Goal: Task Accomplishment & Management: Manage account settings

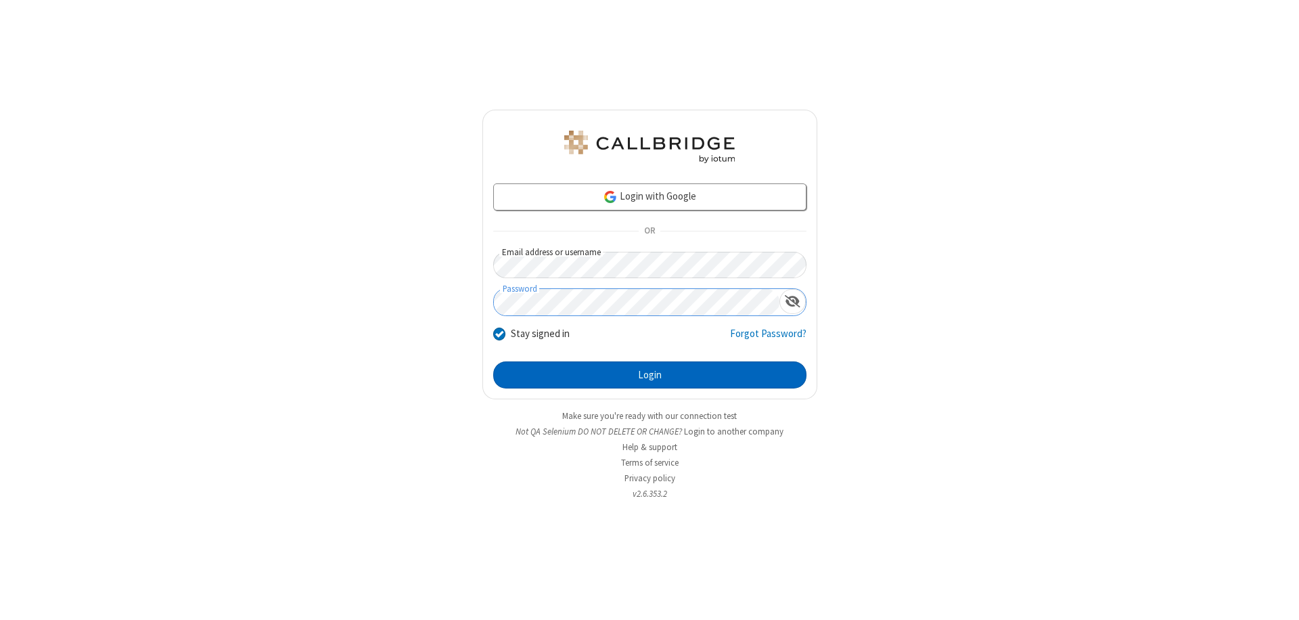
click at [650, 375] on button "Login" at bounding box center [649, 374] width 313 height 27
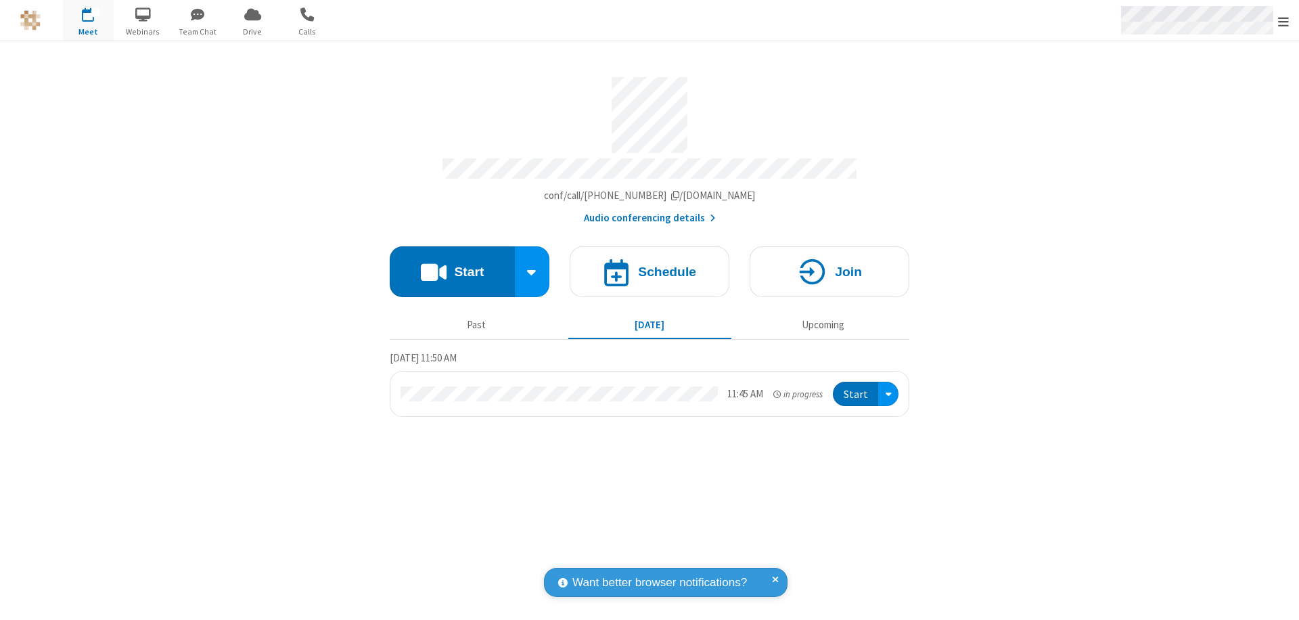
click at [1284, 21] on span "Open menu" at bounding box center [1283, 22] width 11 height 14
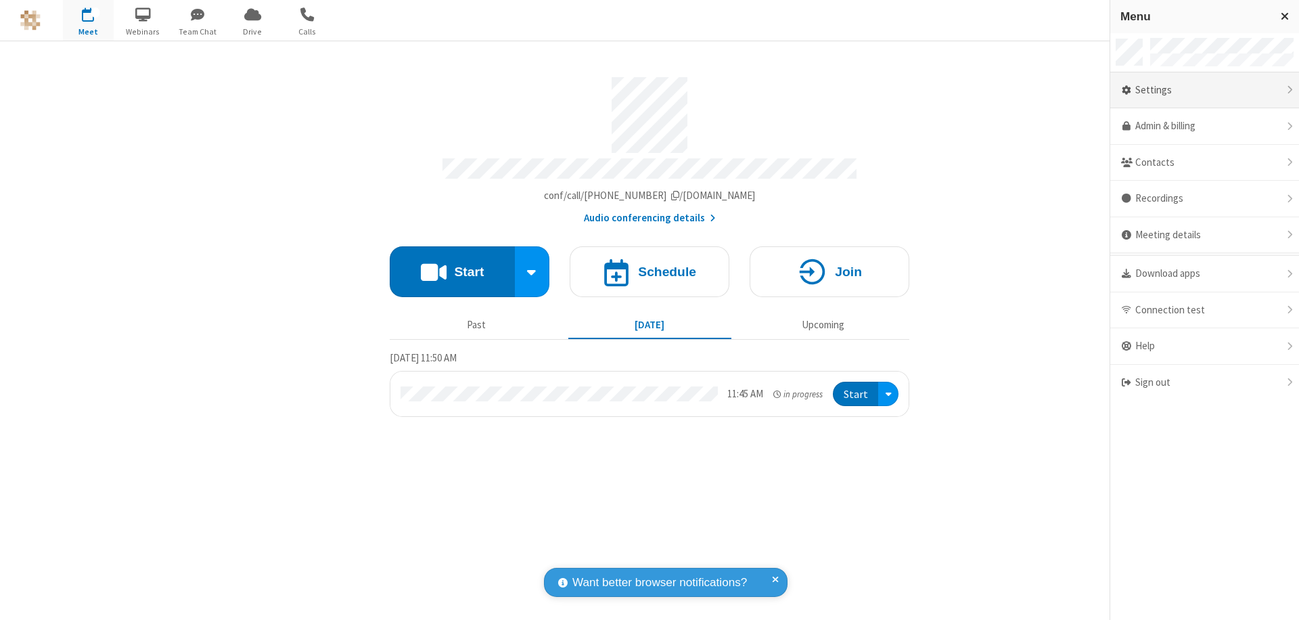
click at [1204, 90] on div "Settings" at bounding box center [1204, 90] width 189 height 37
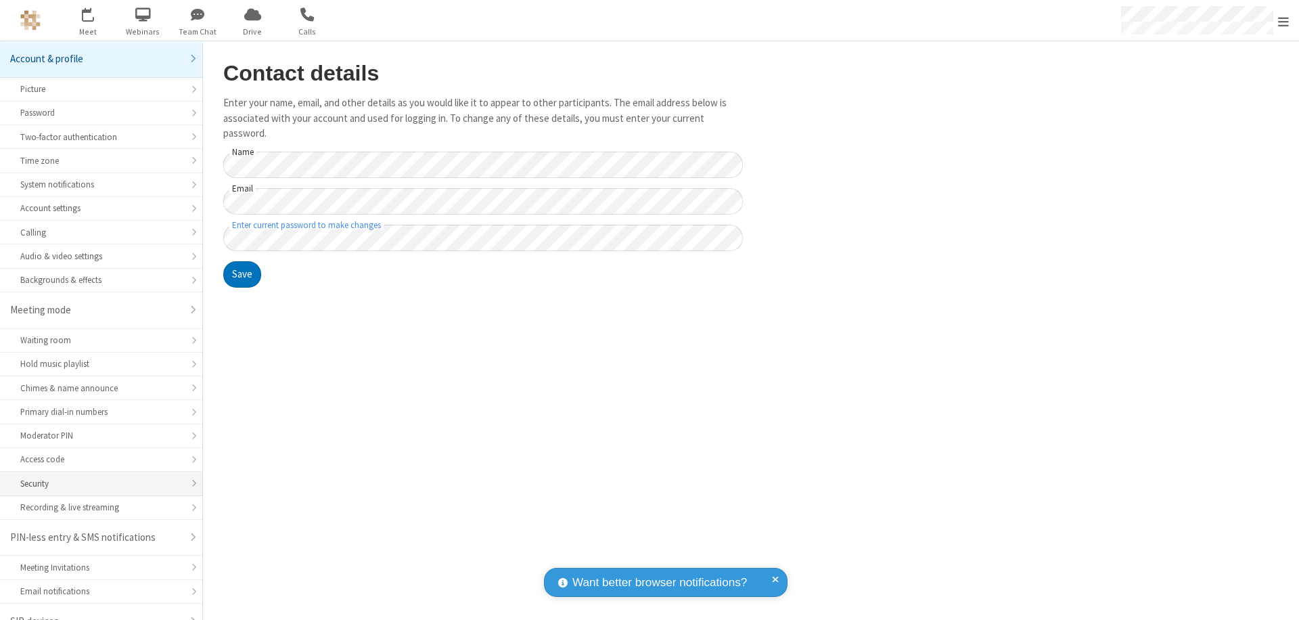
click at [96, 477] on div "Security" at bounding box center [101, 483] width 162 height 13
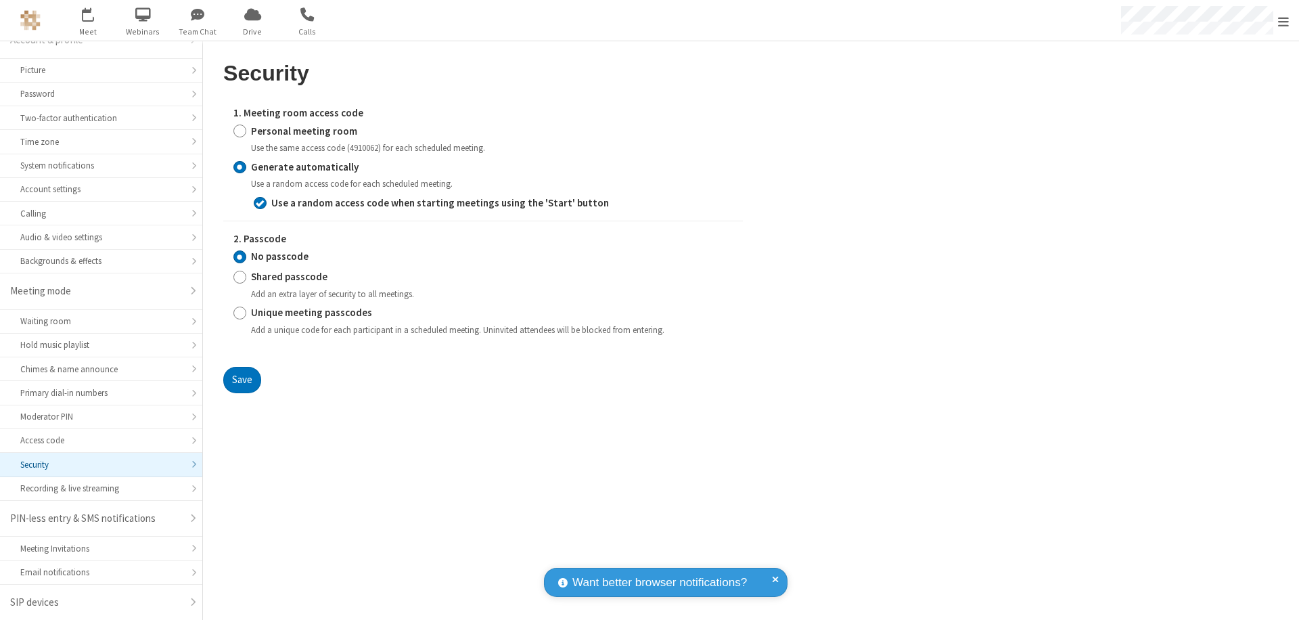
click at [240, 131] on input "Personal meeting room" at bounding box center [239, 131] width 13 height 14
radio input "true"
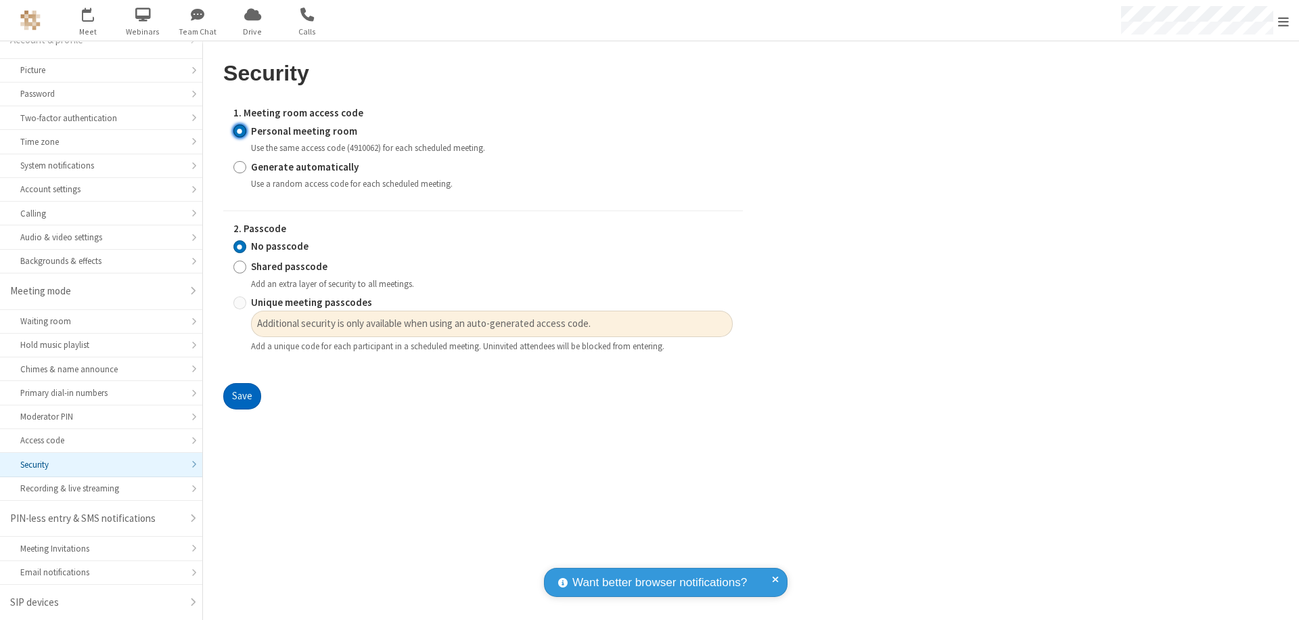
click at [242, 397] on button "Save" at bounding box center [242, 396] width 38 height 27
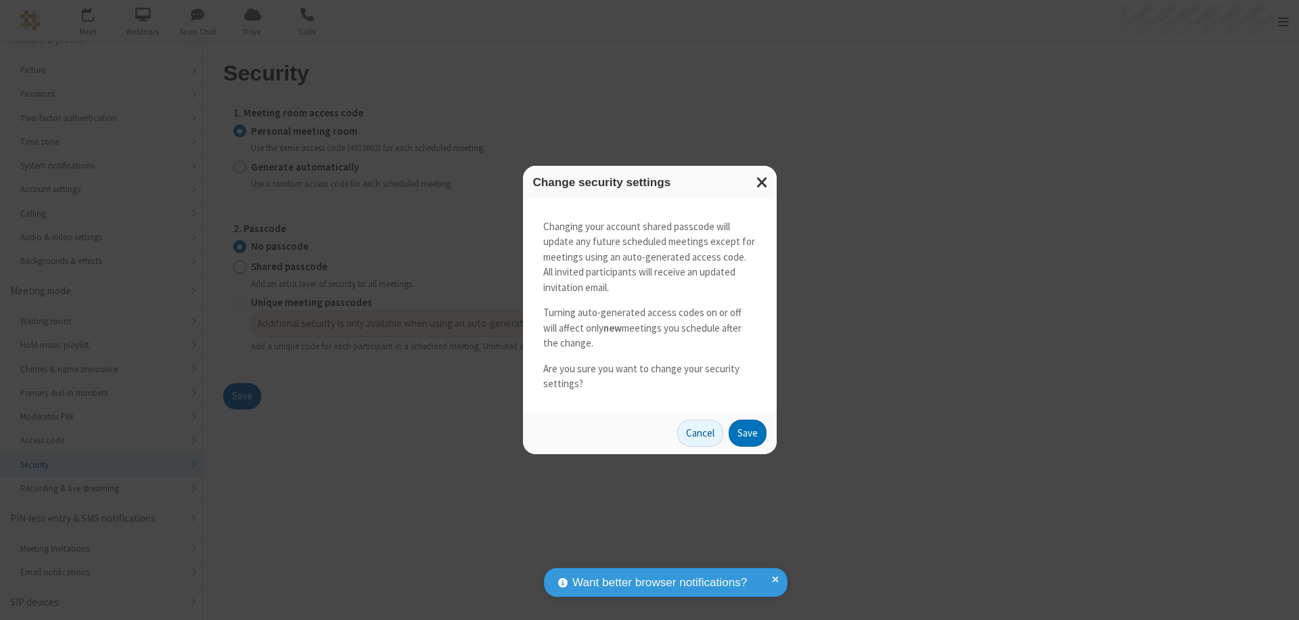
click at [747, 432] on button "Save" at bounding box center [748, 433] width 38 height 27
